Goal: Find contact information: Find contact information

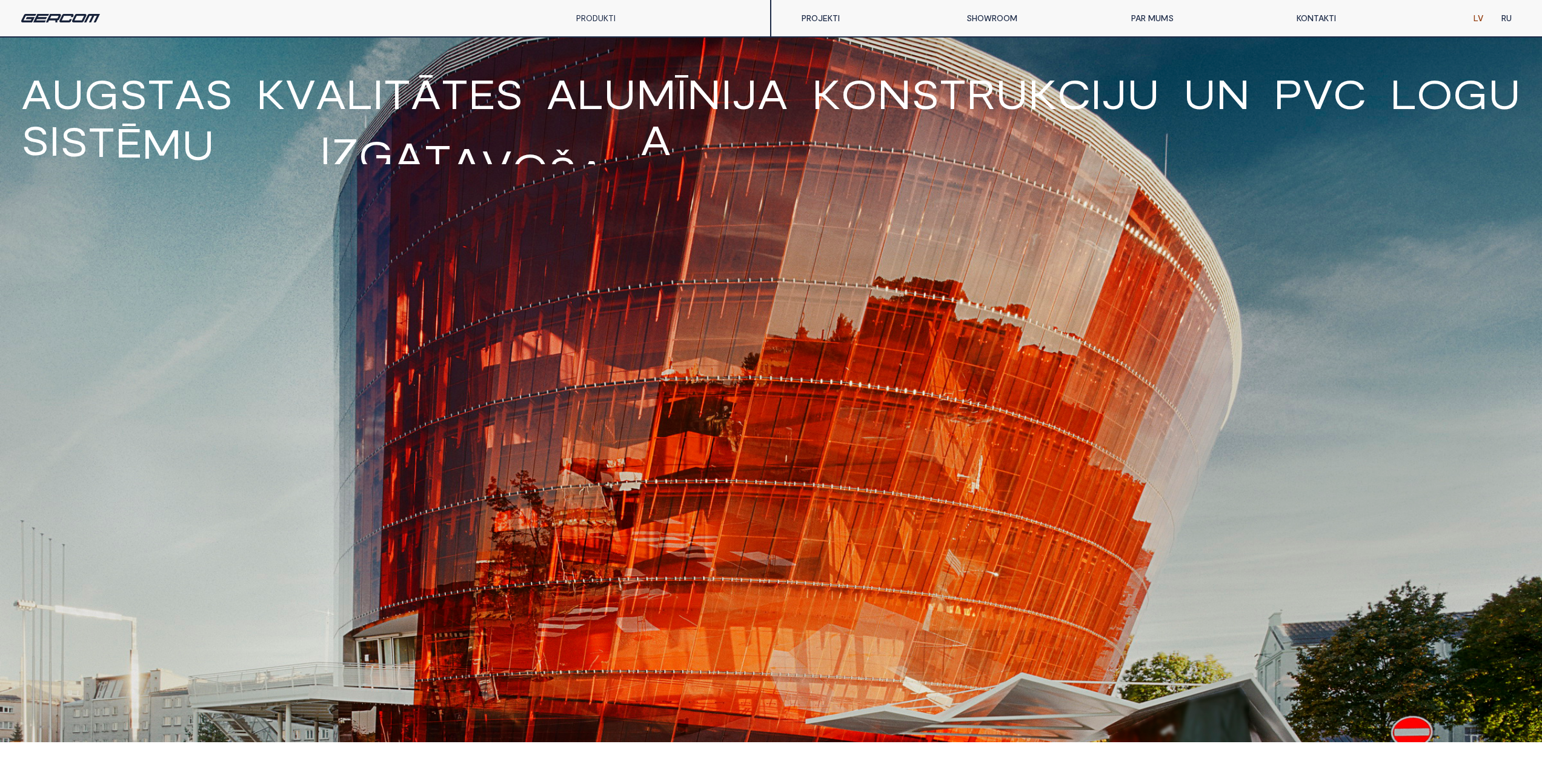
click at [1303, 19] on link "KONTAKTI" at bounding box center [1370, 18] width 165 height 24
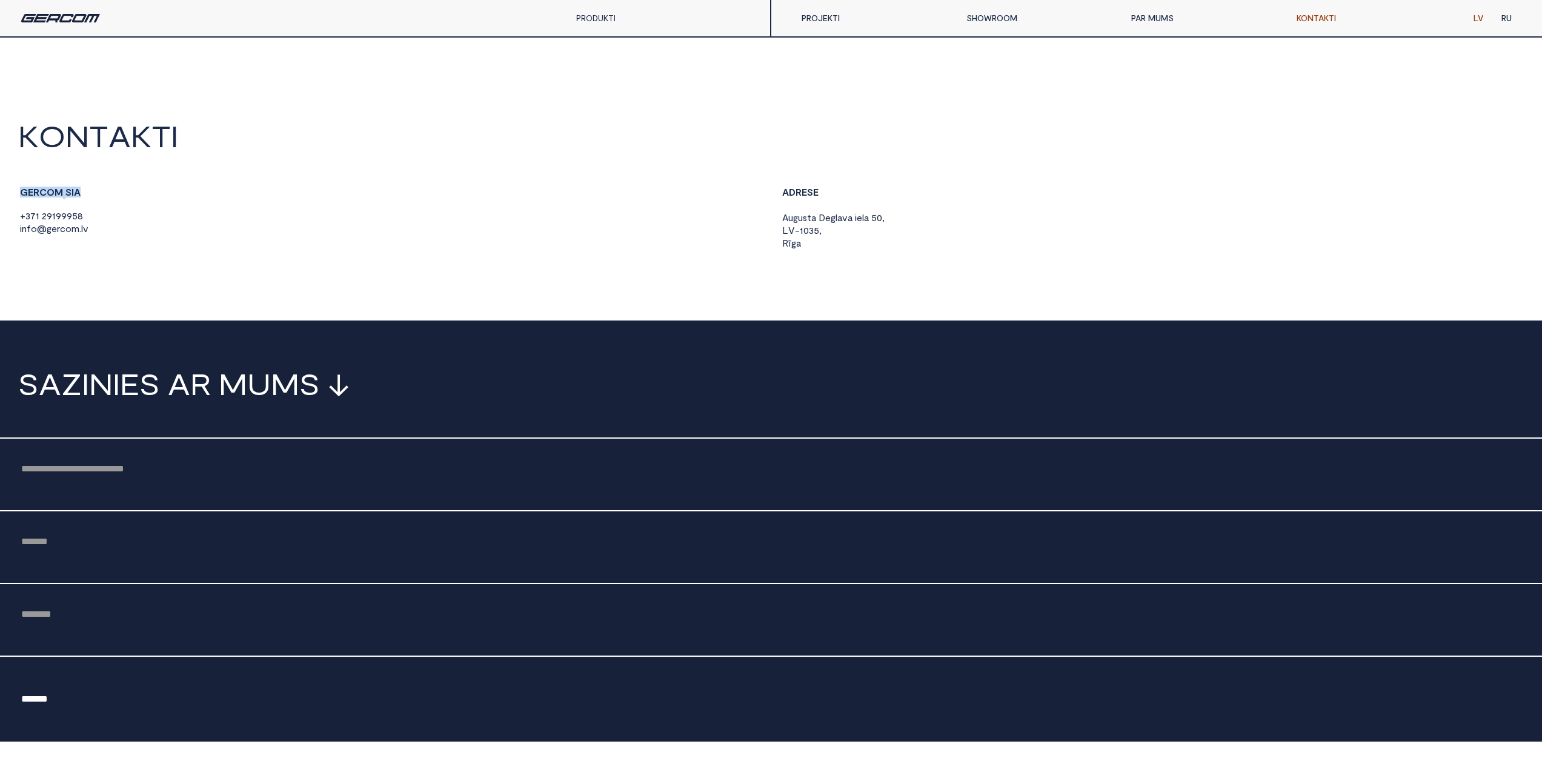
drag, startPoint x: 84, startPoint y: 194, endPoint x: 19, endPoint y: 192, distance: 65.0
click at [19, 192] on div "G E R C O M S I A + 3 7 1 2 9 1 9 9 9 5 8 i n f o @ g e r c o m . l v" at bounding box center [390, 211] width 744 height 49
copy strong "G E R C O M S I A"
